Goal: Check status: Check status

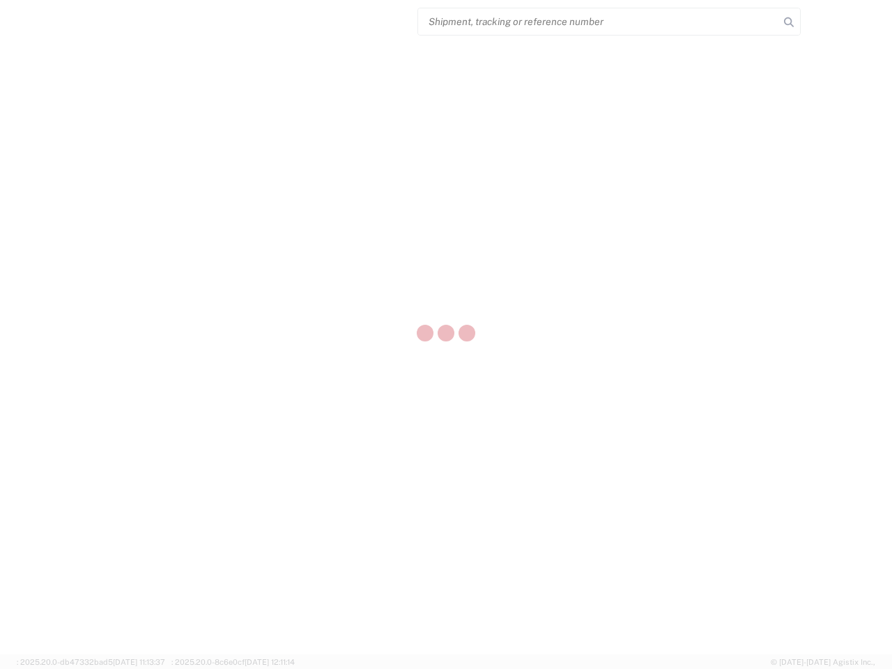
select select "US"
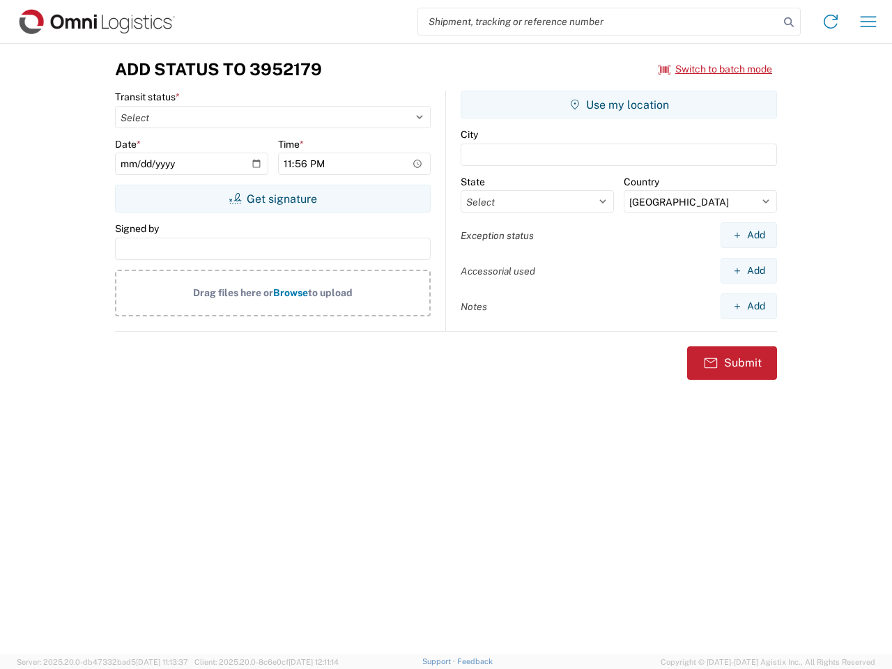
click at [599, 22] on input "search" at bounding box center [598, 21] width 361 height 26
click at [789, 22] on icon at bounding box center [789, 23] width 20 height 20
click at [831, 22] on icon at bounding box center [831, 21] width 22 height 22
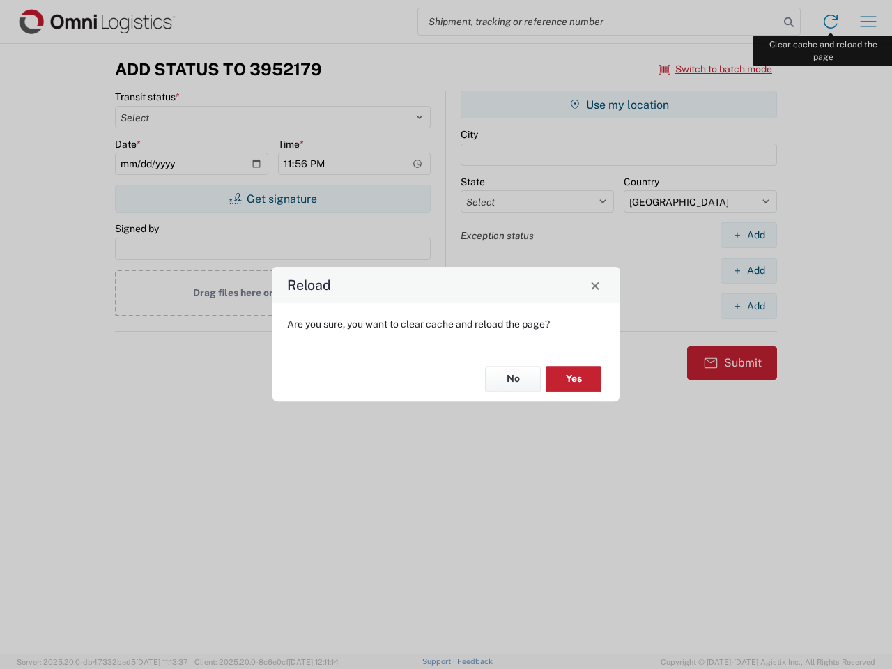
click at [869, 22] on div "Reload Are you sure, you want to clear cache and reload the page? No Yes" at bounding box center [446, 334] width 892 height 669
click at [716, 69] on div "Reload Are you sure, you want to clear cache and reload the page? No Yes" at bounding box center [446, 334] width 892 height 669
click at [273, 199] on div "Reload Are you sure, you want to clear cache and reload the page? No Yes" at bounding box center [446, 334] width 892 height 669
click at [619, 105] on div "Reload Are you sure, you want to clear cache and reload the page? No Yes" at bounding box center [446, 334] width 892 height 669
click at [749, 235] on div "Reload Are you sure, you want to clear cache and reload the page? No Yes" at bounding box center [446, 334] width 892 height 669
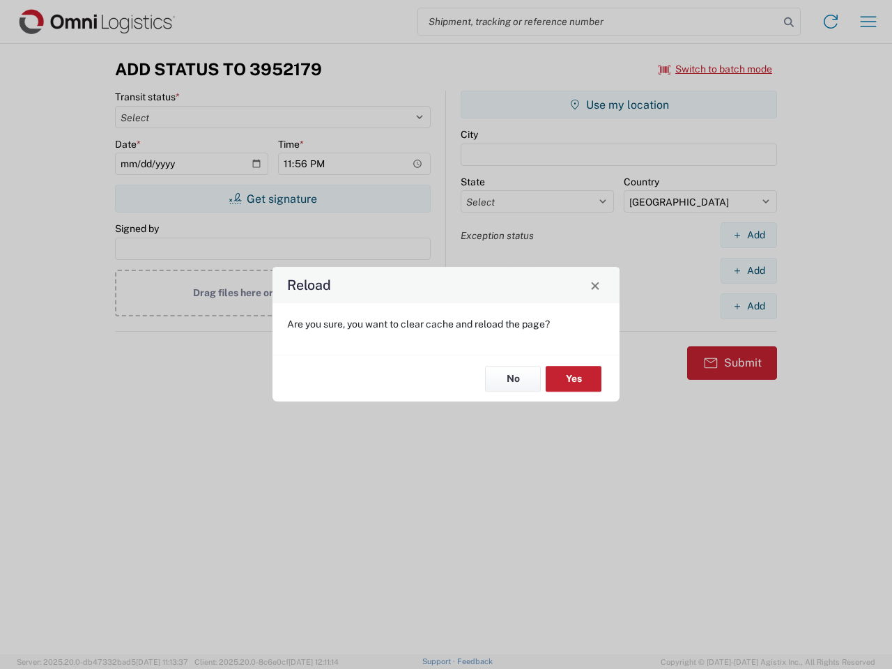
click at [749, 271] on div "Reload Are you sure, you want to clear cache and reload the page? No Yes" at bounding box center [446, 334] width 892 height 669
click at [749, 306] on div "Reload Are you sure, you want to clear cache and reload the page? No Yes" at bounding box center [446, 334] width 892 height 669
